Goal: Find specific page/section: Find specific page/section

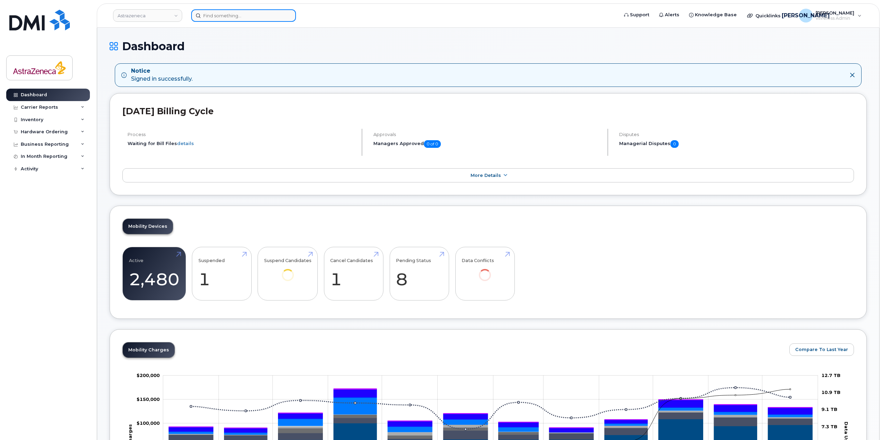
click at [214, 21] on input at bounding box center [243, 15] width 105 height 12
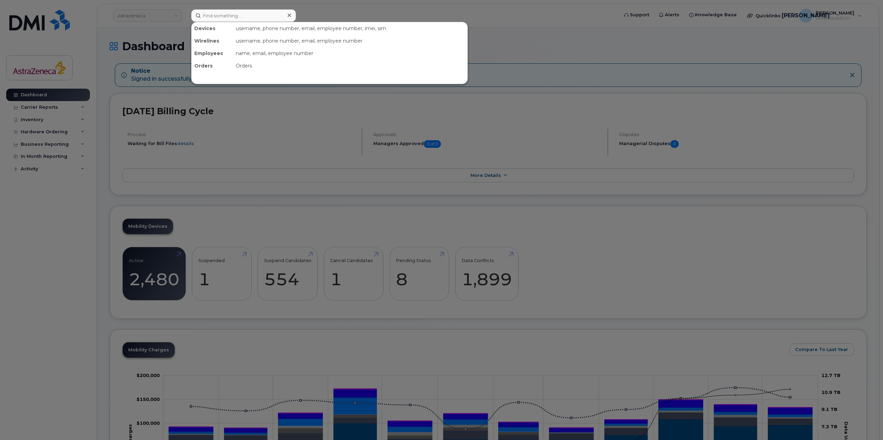
click at [550, 56] on div at bounding box center [441, 220] width 883 height 440
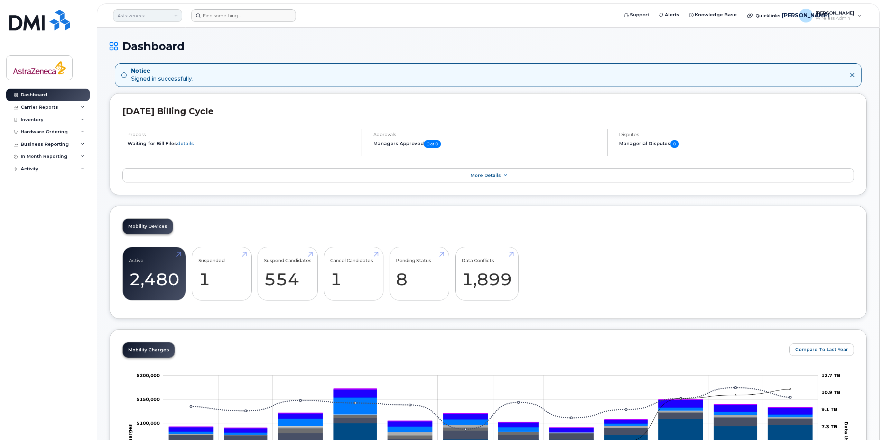
click at [156, 12] on link "Astrazeneca" at bounding box center [147, 15] width 69 height 12
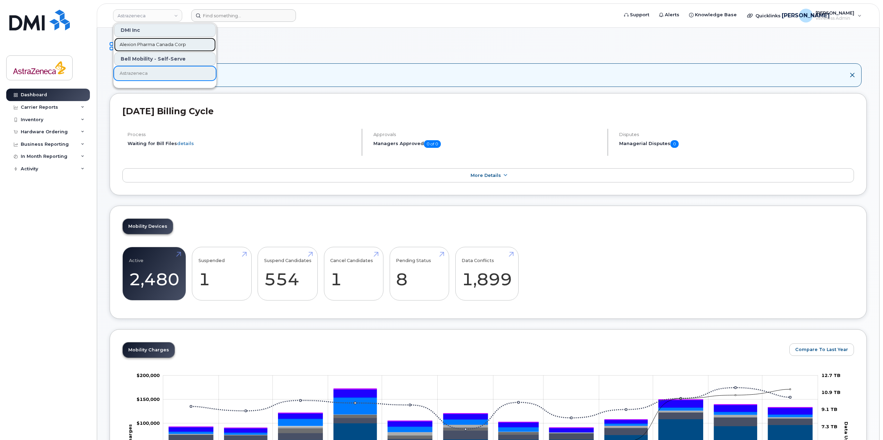
click at [157, 45] on span "Alexion Pharma Canada Corp" at bounding box center [153, 44] width 66 height 7
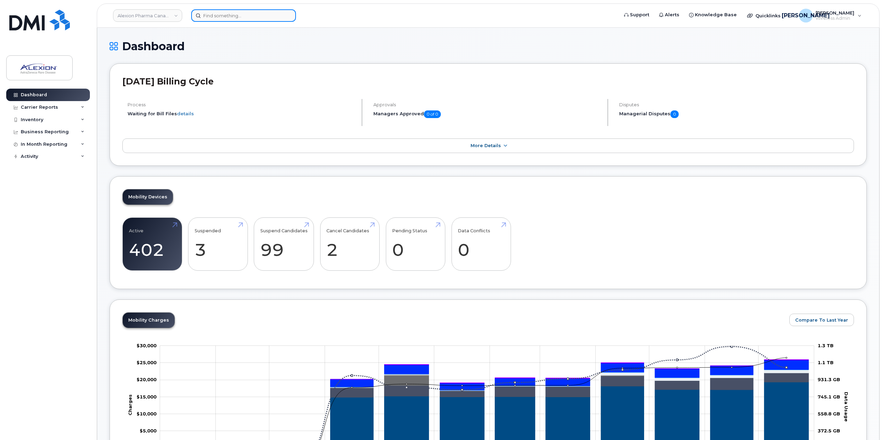
click at [228, 12] on input at bounding box center [243, 15] width 105 height 12
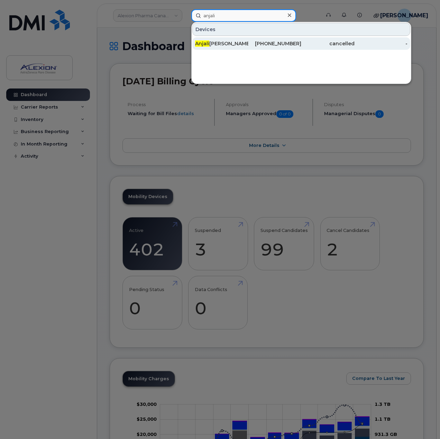
type input "anjali"
click at [237, 45] on div "Anjali Vidhyadharan" at bounding box center [221, 43] width 53 height 7
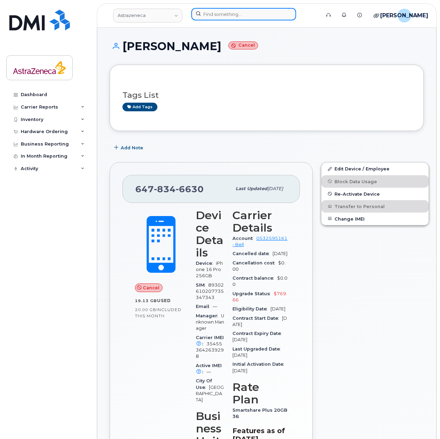
click at [206, 17] on input at bounding box center [243, 14] width 105 height 12
paste input "Ajla Kadic"
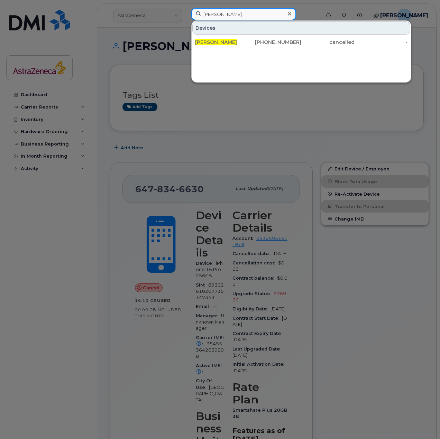
drag, startPoint x: 240, startPoint y: 17, endPoint x: 145, endPoint y: 14, distance: 95.5
click at [186, 14] on div "Ajla Kadic Devices Ajla Kadic 416-841-0342 cancelled -" at bounding box center [254, 15] width 136 height 15
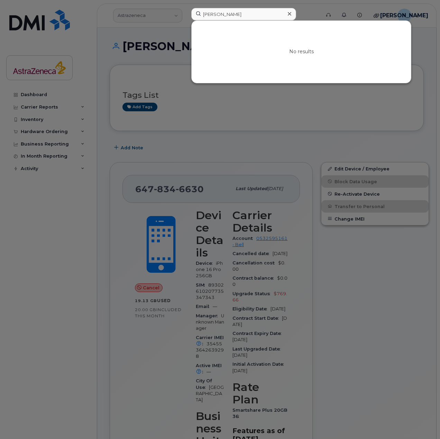
click at [339, 138] on div at bounding box center [220, 219] width 440 height 439
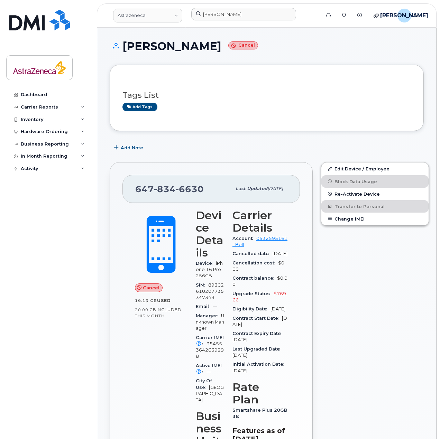
click at [223, 22] on div "denis song" at bounding box center [254, 15] width 136 height 15
click at [221, 17] on input "denis song" at bounding box center [243, 14] width 105 height 12
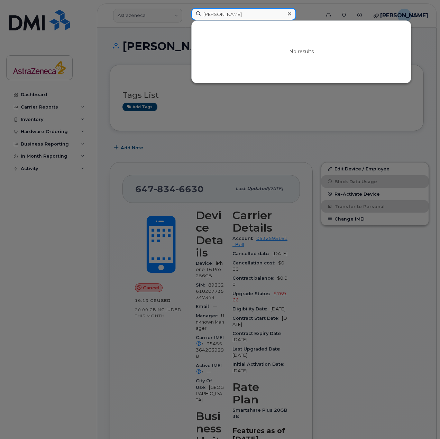
click at [221, 17] on input "denis song" at bounding box center [243, 14] width 105 height 12
paste input "GABRIEL DAO"
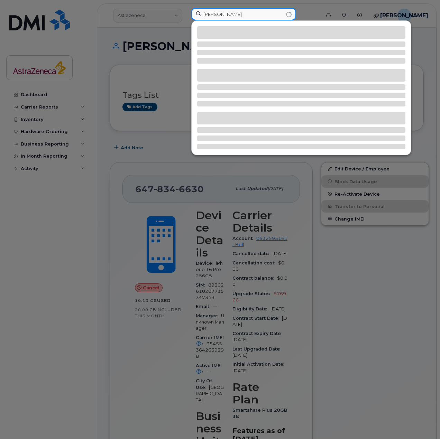
click at [212, 14] on input "GABRIEL DAO" at bounding box center [243, 14] width 105 height 12
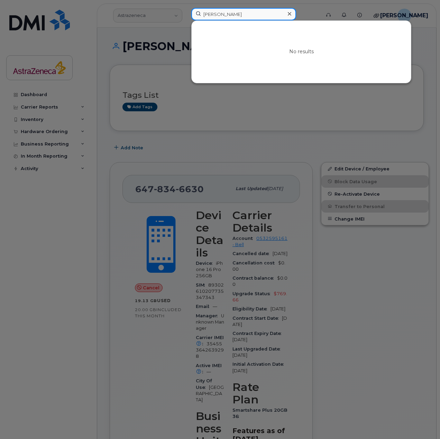
type input "GABRIEL DAO"
click at [383, 279] on div at bounding box center [220, 219] width 440 height 439
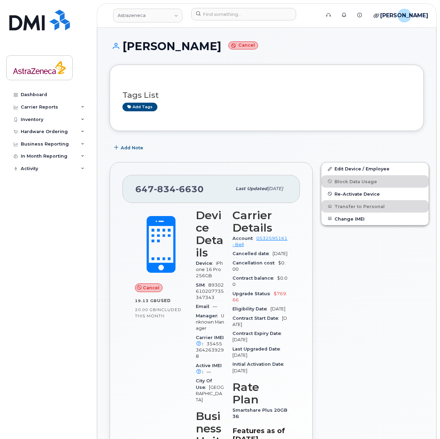
click at [283, 3] on div "Astrazeneca Support Alerts Knowledge Base Quicklinks Suspend / Cancel Device Ch…" at bounding box center [267, 15] width 340 height 24
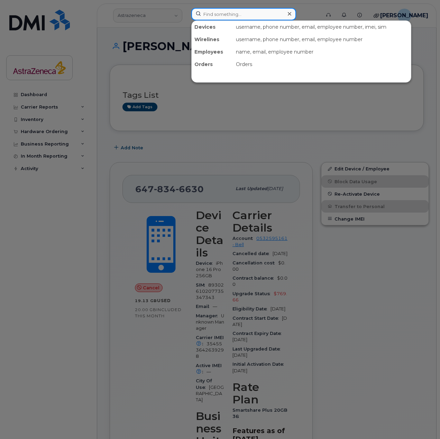
click at [242, 11] on input at bounding box center [243, 14] width 105 height 12
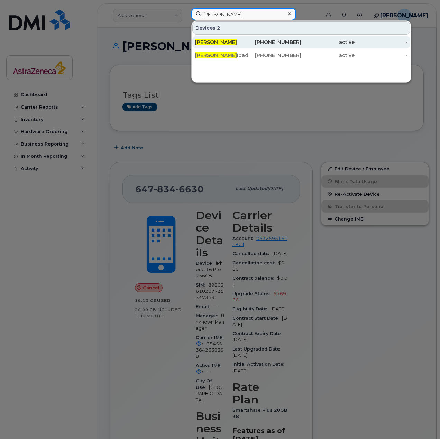
type input "[PERSON_NAME]"
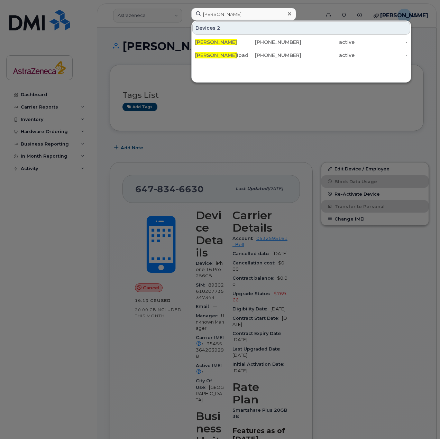
drag, startPoint x: 239, startPoint y: 41, endPoint x: 249, endPoint y: 80, distance: 40.8
click at [239, 41] on div "[PERSON_NAME]" at bounding box center [221, 42] width 53 height 7
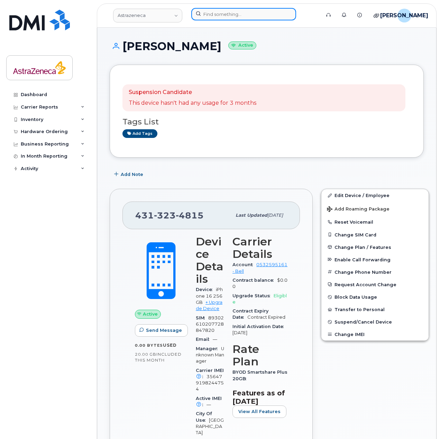
click at [210, 17] on input at bounding box center [243, 14] width 105 height 12
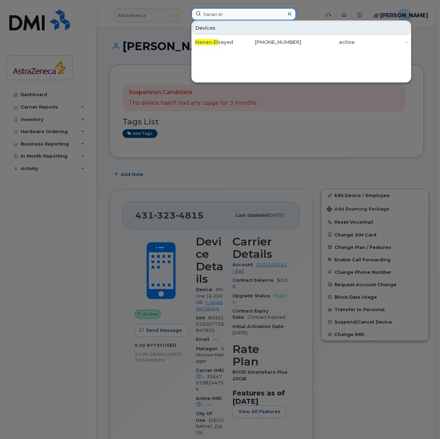
type input "hanan el"
click at [397, 130] on div at bounding box center [220, 219] width 440 height 439
